Goal: Information Seeking & Learning: Learn about a topic

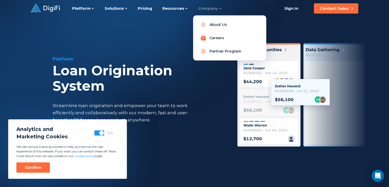
click at [214, 37] on link "Careers" at bounding box center [229, 38] width 65 height 10
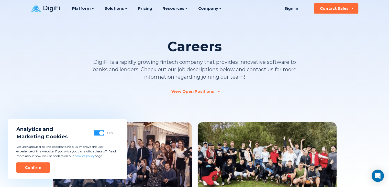
click at [183, 92] on div "View Open Positions" at bounding box center [193, 91] width 43 height 5
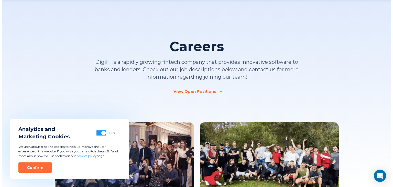
scroll to position [482, 0]
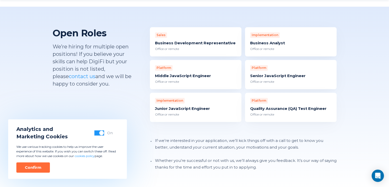
click at [264, 32] on div "Implementation" at bounding box center [265, 35] width 30 height 6
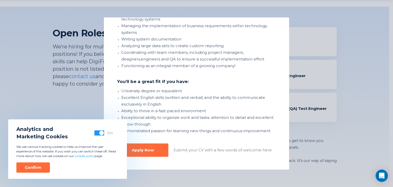
scroll to position [132, 0]
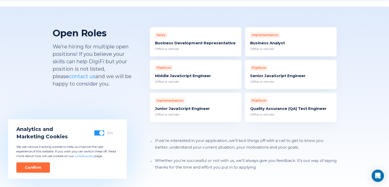
click at [268, 106] on div "Quality Assurance (QA) Test Engineer" at bounding box center [290, 108] width 81 height 5
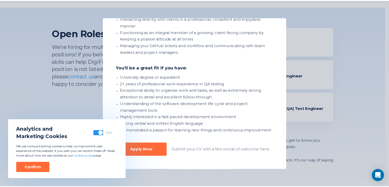
scroll to position [157, 0]
